Goal: Find specific page/section: Find specific page/section

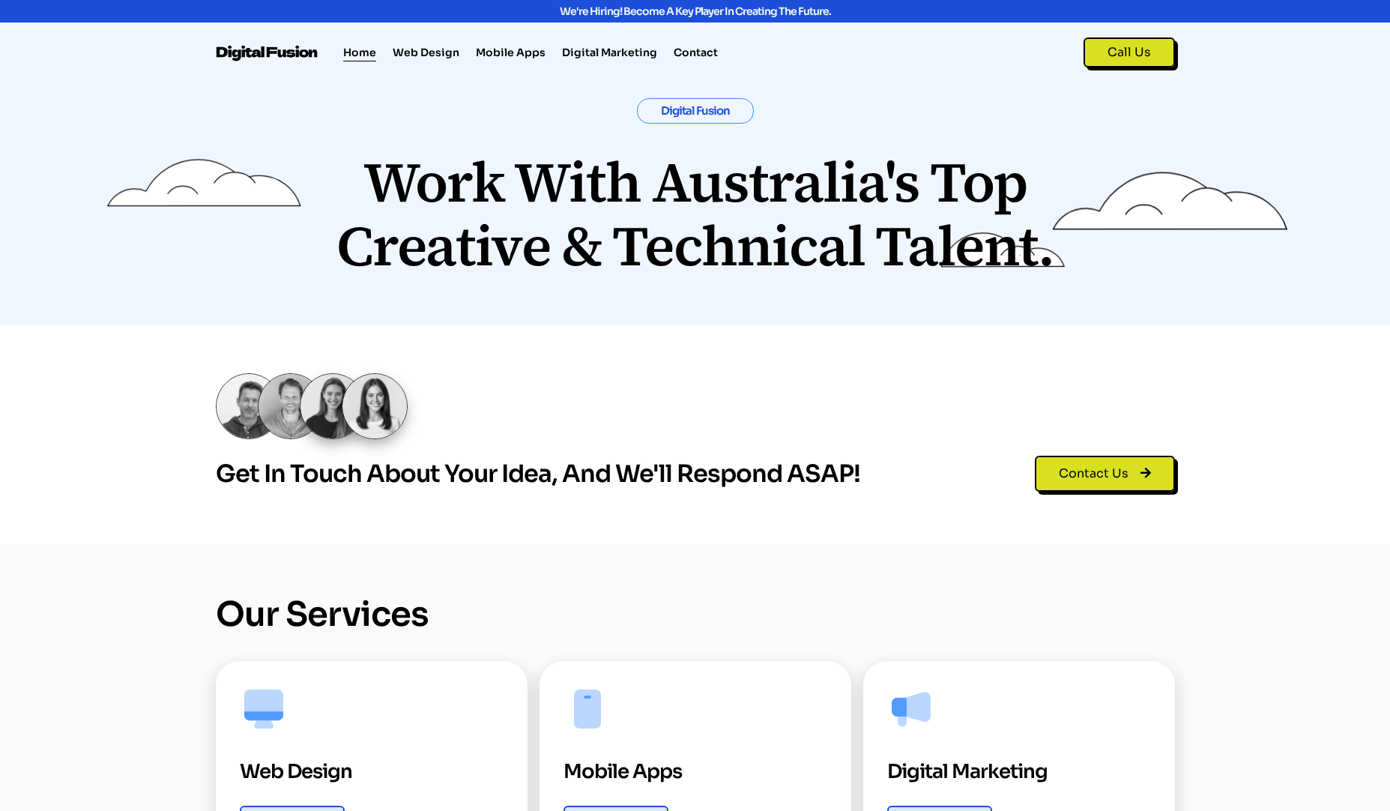
click at [277, 52] on img at bounding box center [268, 53] width 104 height 16
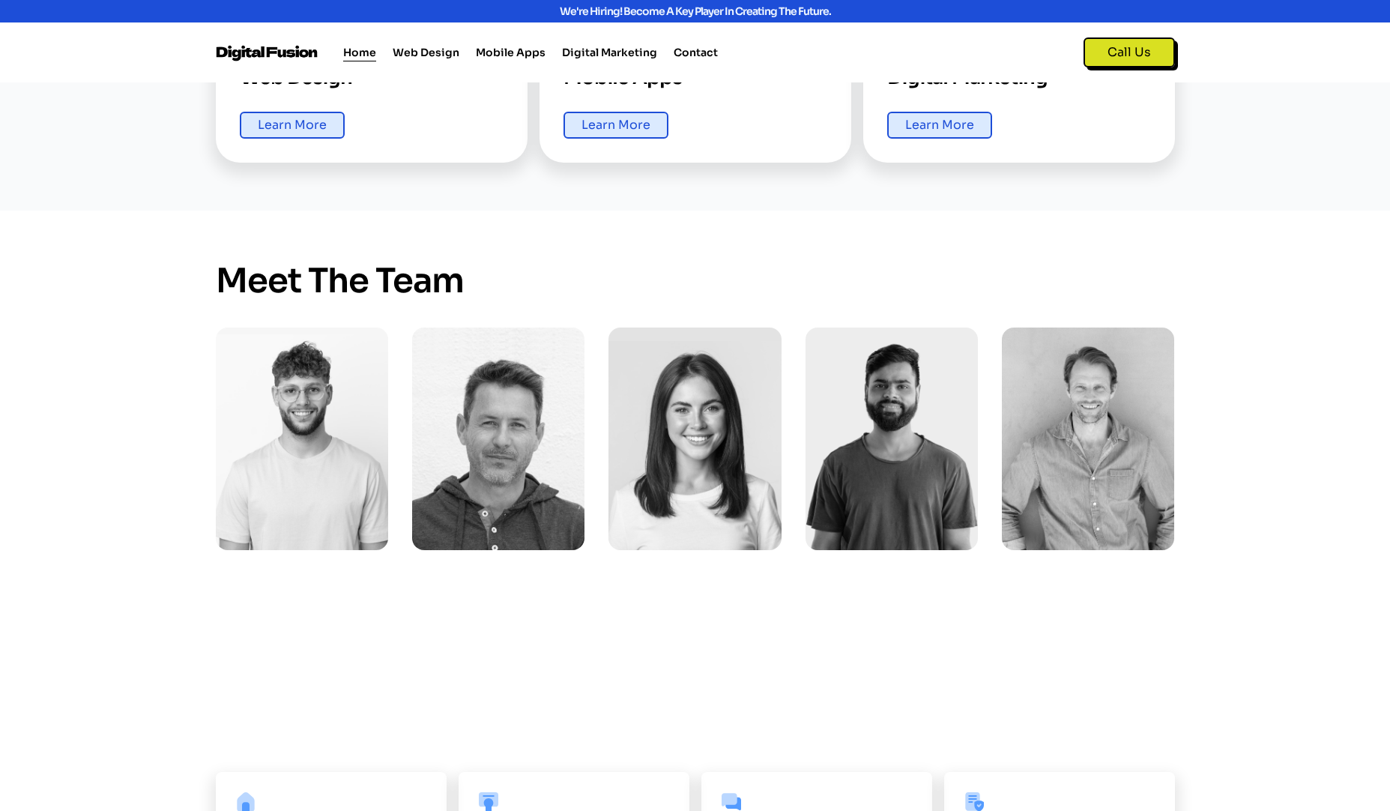
scroll to position [870, 0]
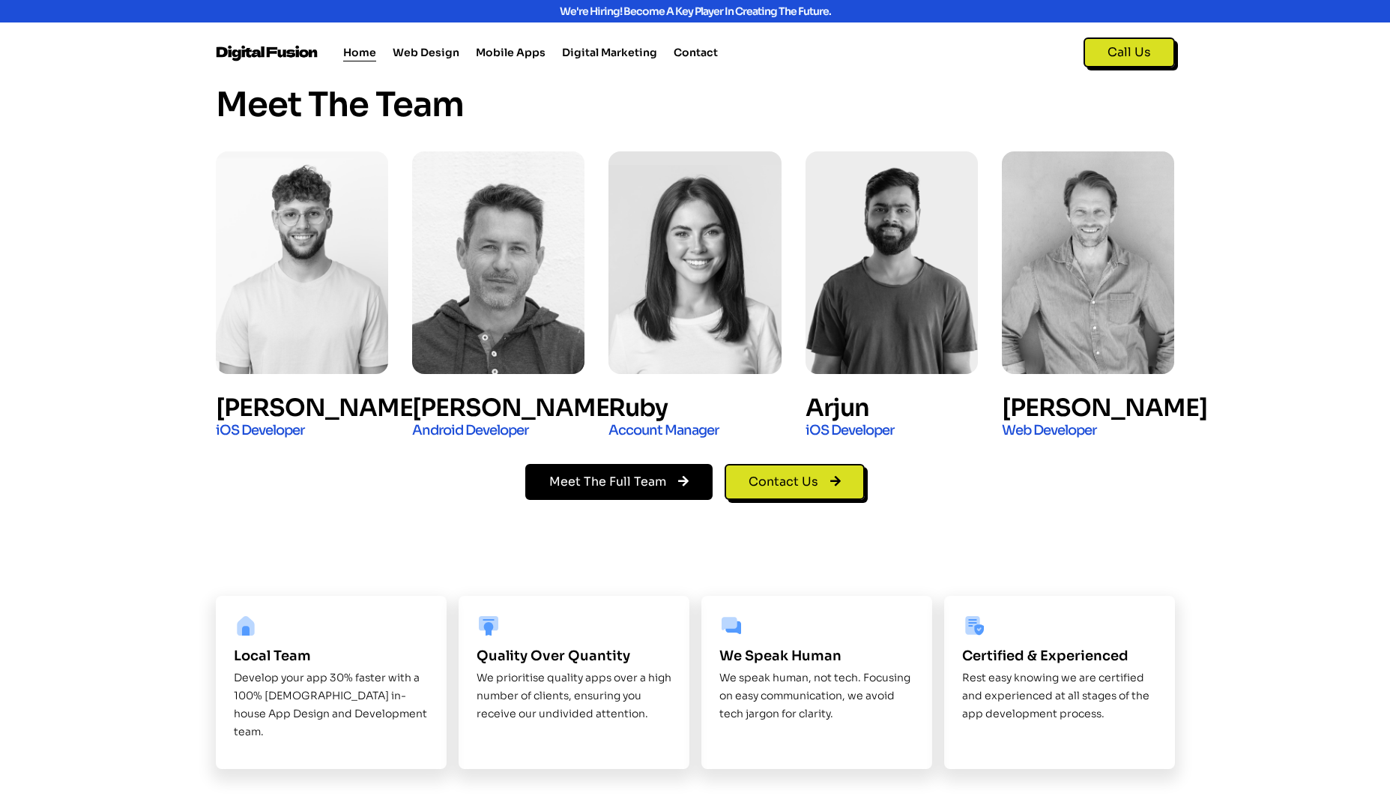
click at [602, 483] on span "Meet The Full Team" at bounding box center [607, 481] width 117 height 15
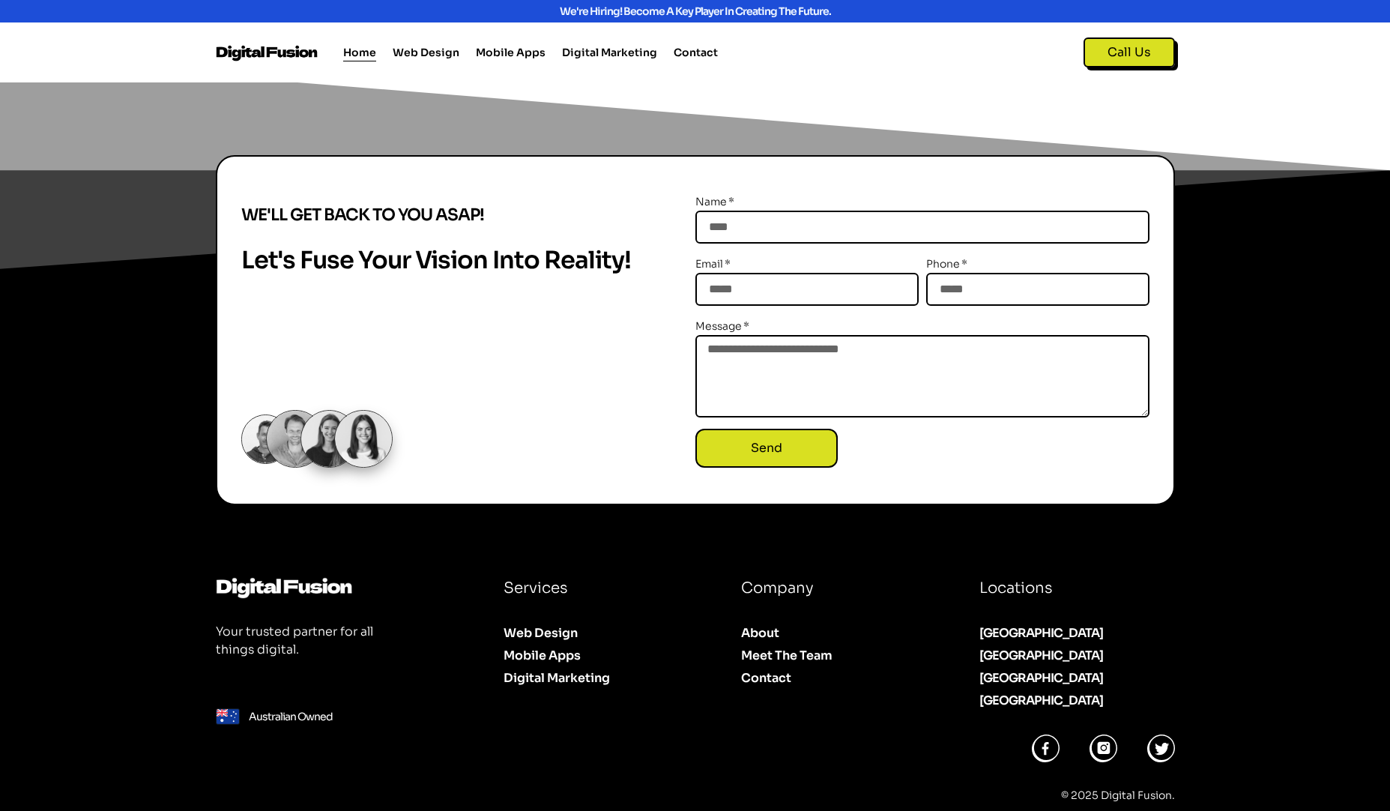
scroll to position [1627, 0]
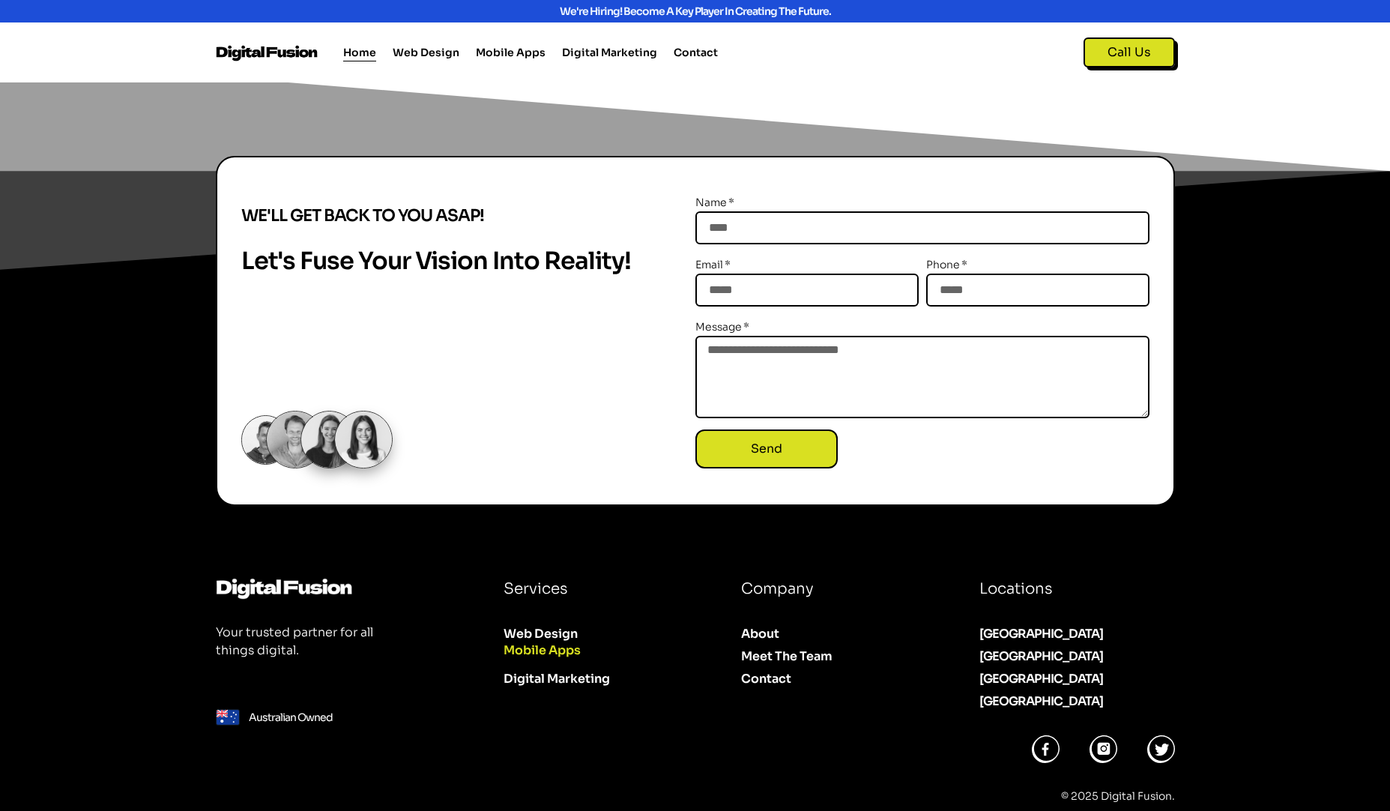
click at [566, 639] on link "Mobile Apps" at bounding box center [599, 650] width 190 height 22
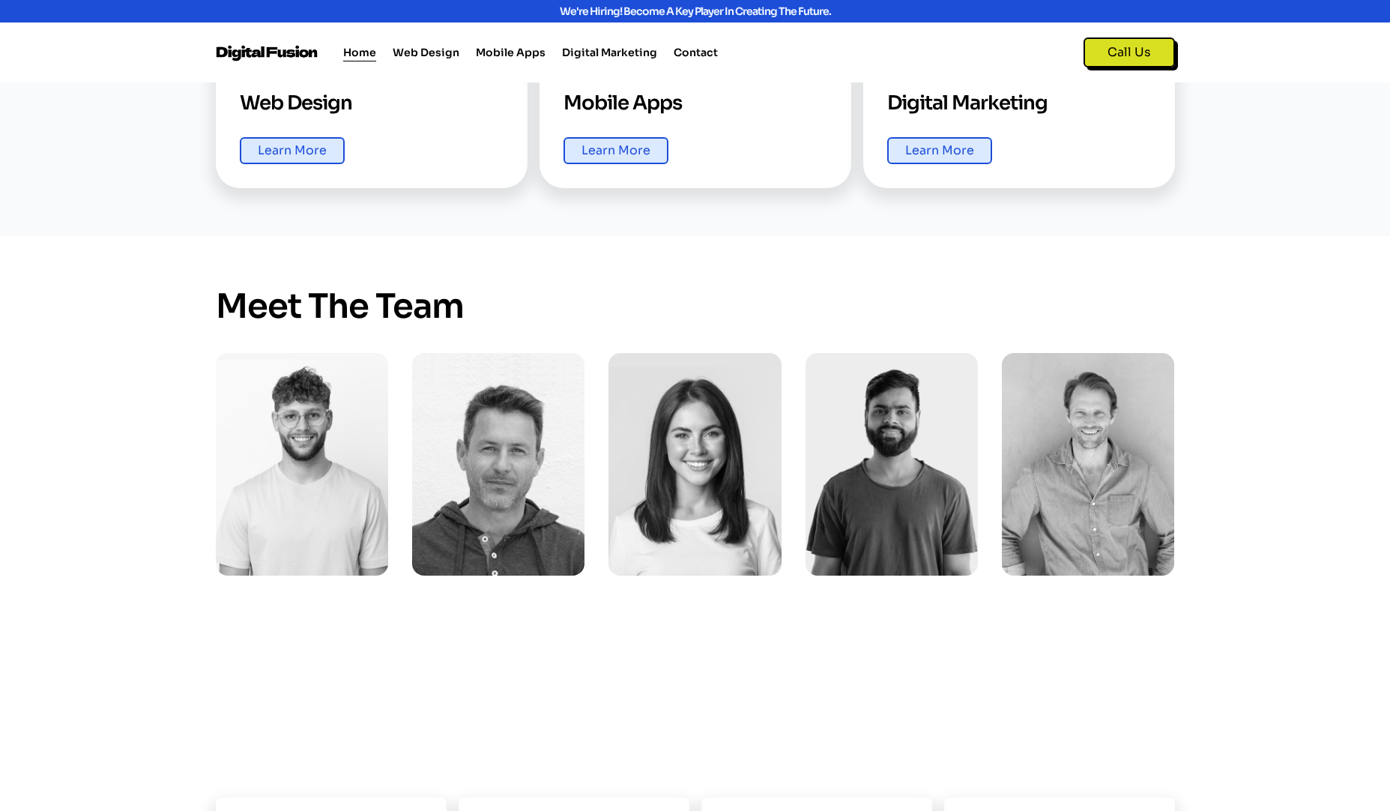
scroll to position [683, 0]
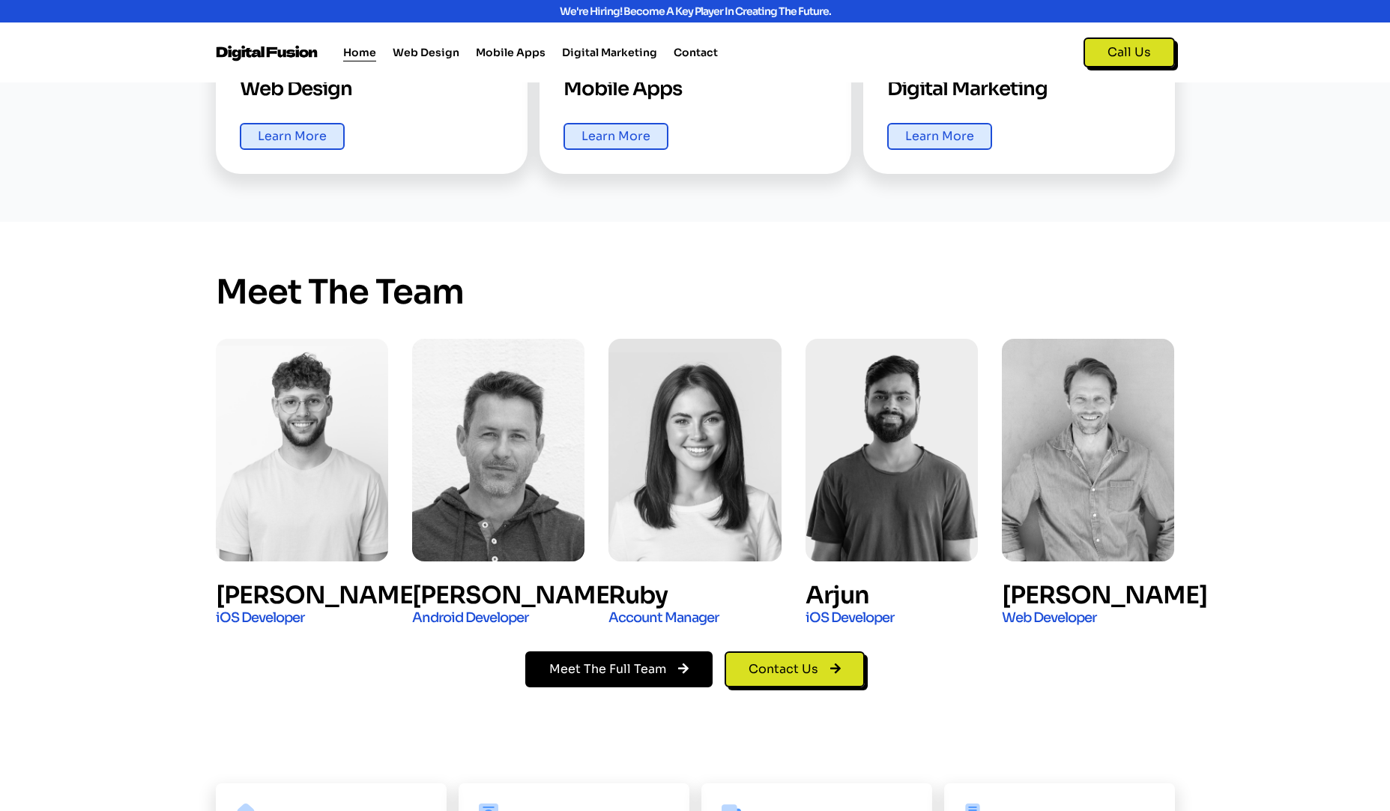
click at [650, 671] on span "Meet The Full Team" at bounding box center [607, 669] width 117 height 15
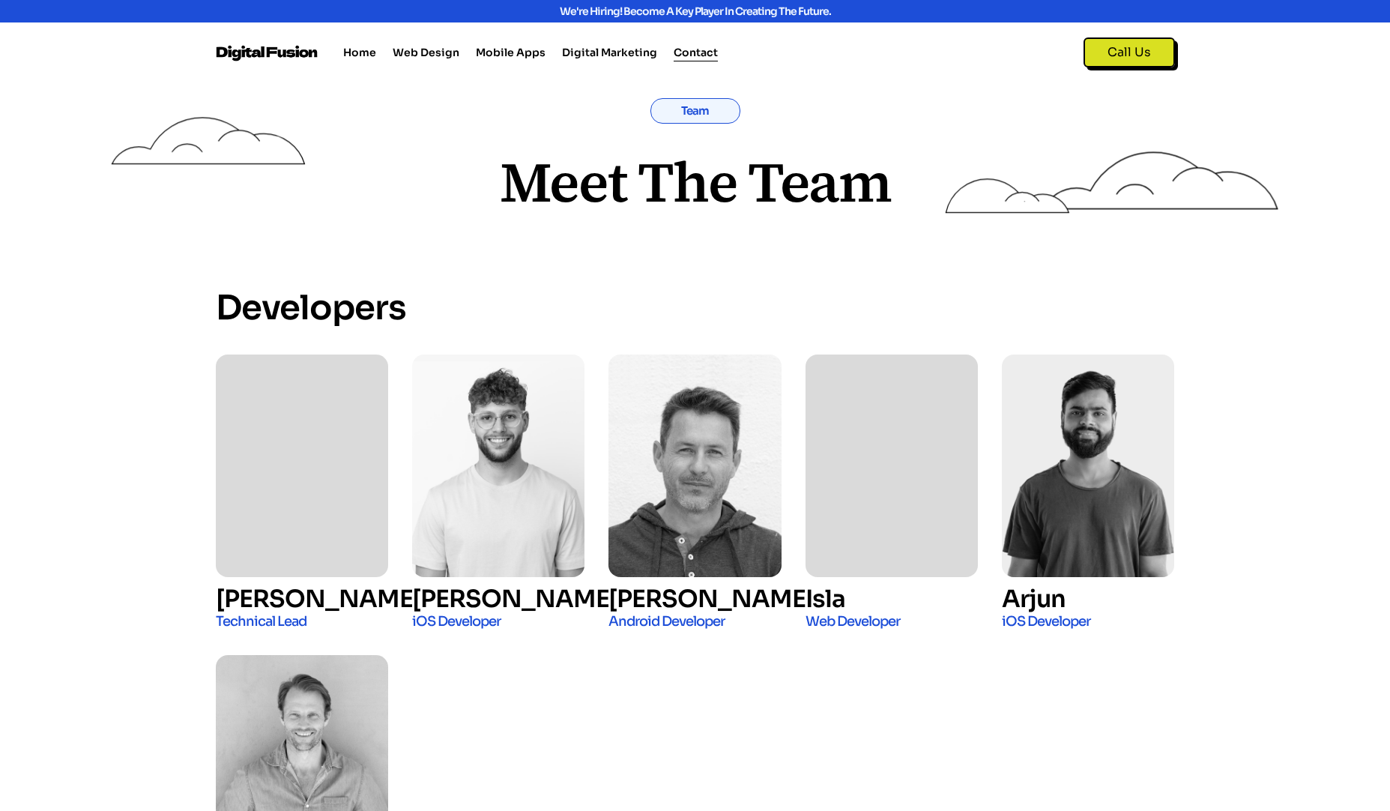
click at [687, 52] on link "Contact" at bounding box center [696, 52] width 44 height 18
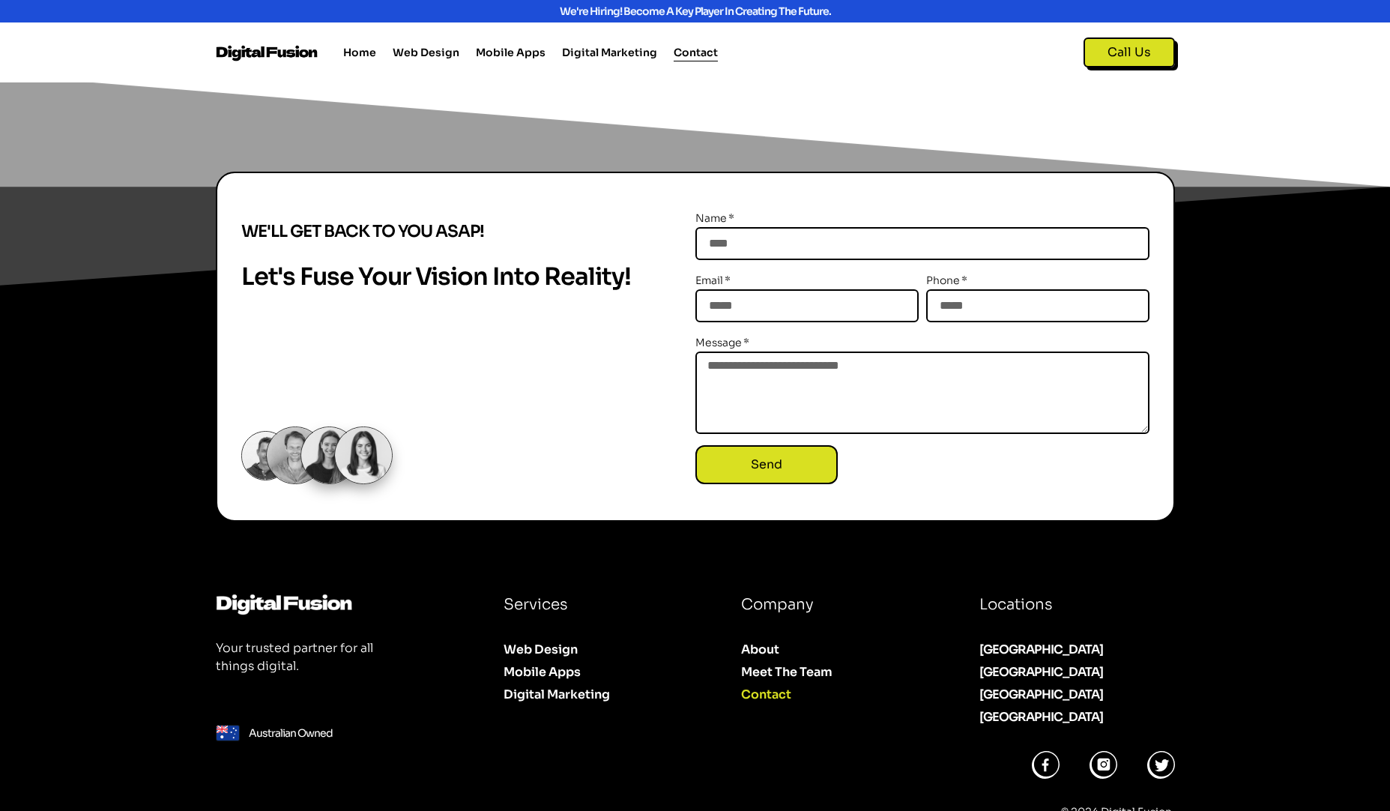
scroll to position [549, 0]
